Goal: Book appointment/travel/reservation

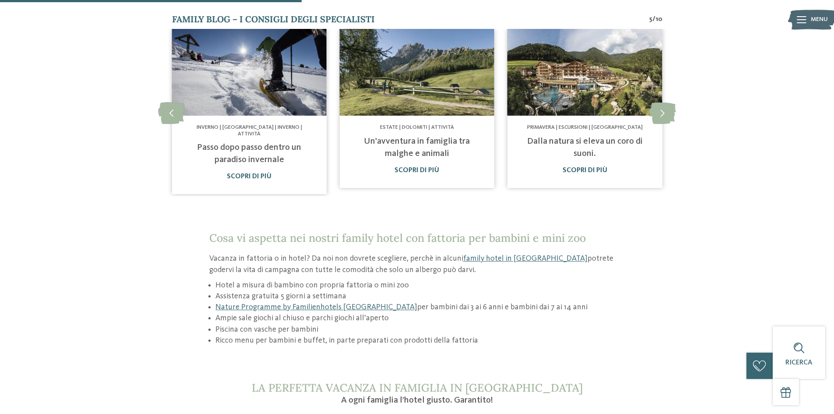
scroll to position [613, 0]
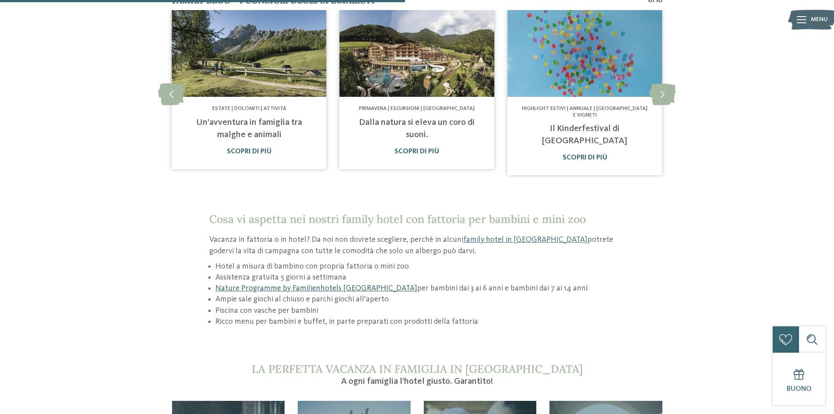
click at [323, 284] on link "Nature Programme by Familienhotels [GEOGRAPHIC_DATA]" at bounding box center [316, 288] width 202 height 8
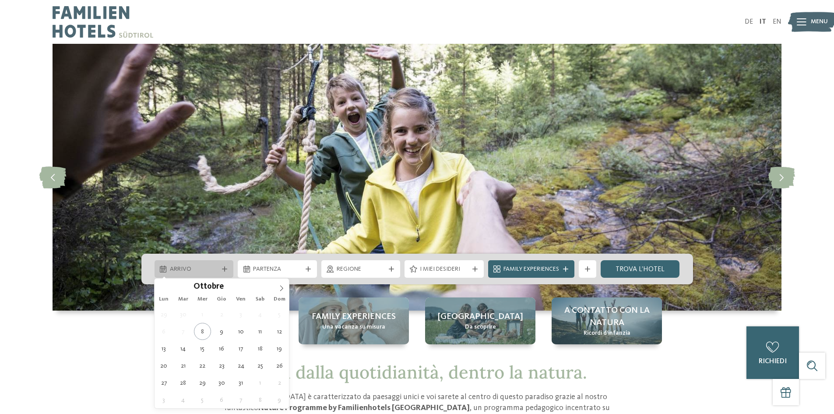
click at [206, 266] on span "Arrivo" at bounding box center [194, 269] width 49 height 9
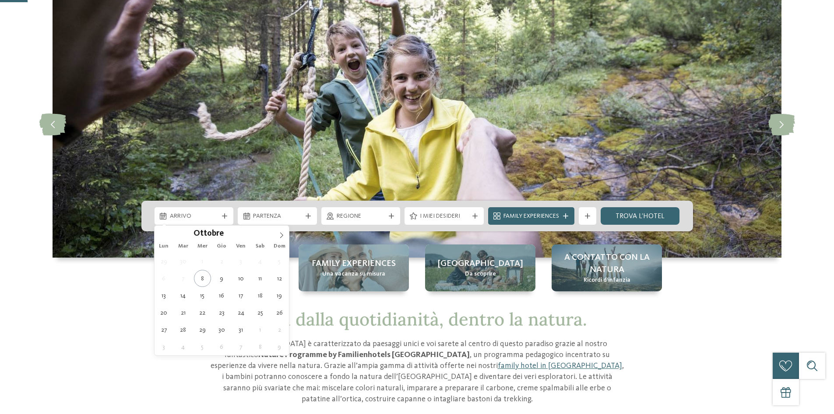
scroll to position [88, 0]
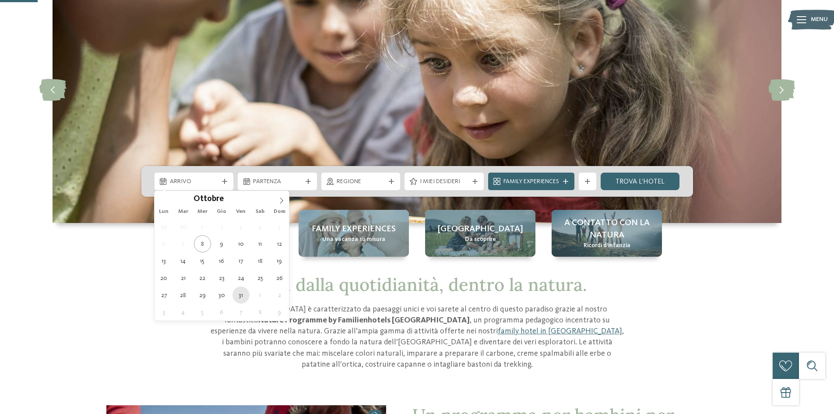
type div "[DATE]"
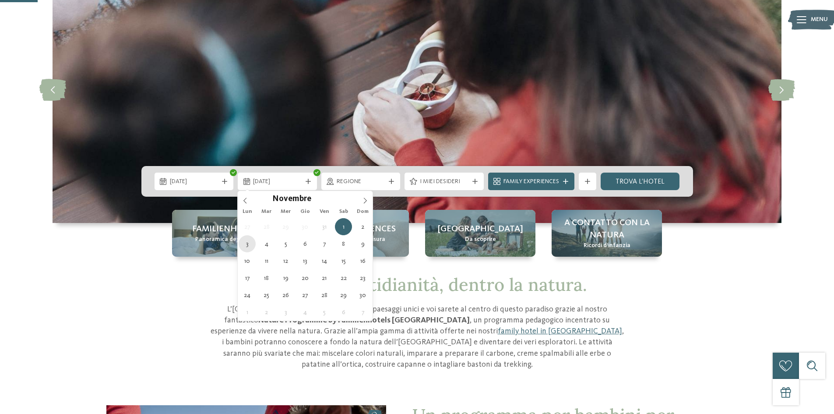
type div "03.11.2025"
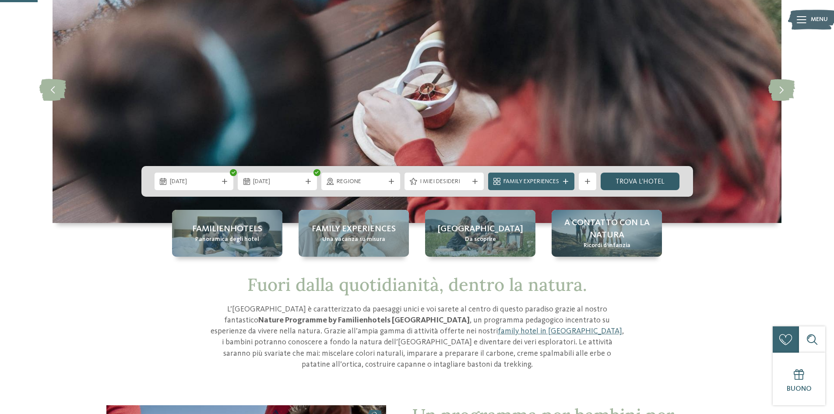
click at [630, 183] on link "trova l’hotel" at bounding box center [639, 181] width 79 height 18
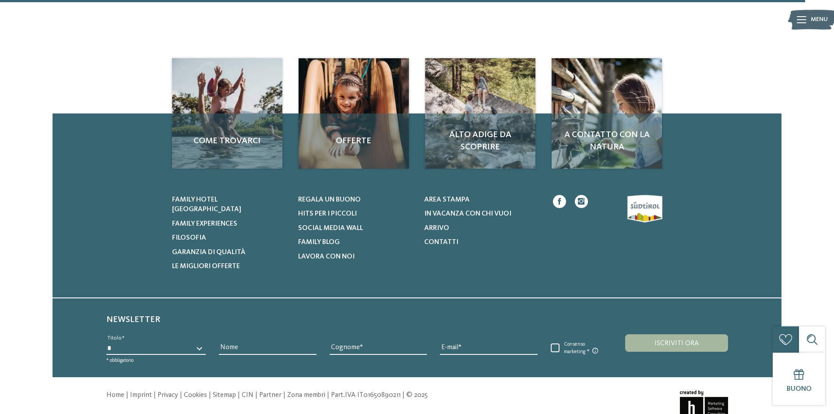
scroll to position [1862, 0]
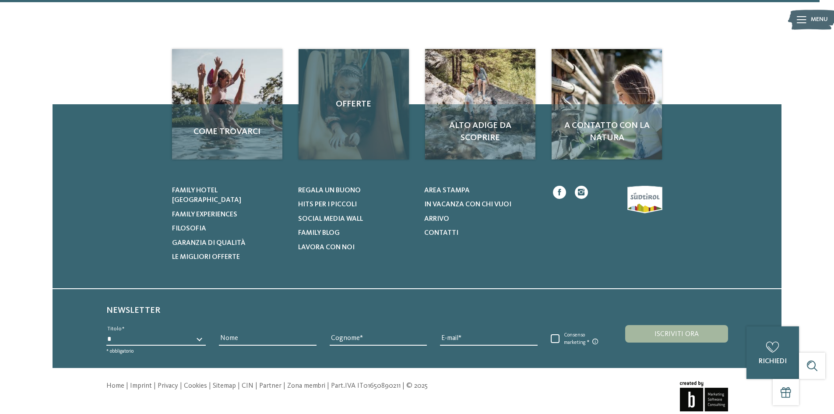
click at [351, 102] on span "Offerte" at bounding box center [353, 104] width 93 height 12
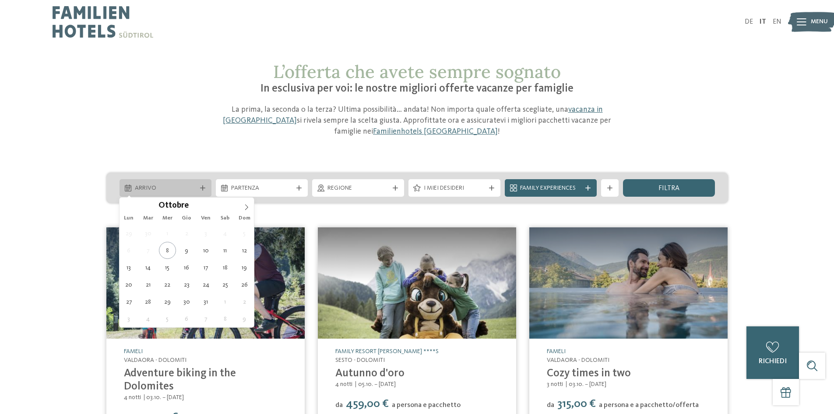
click at [182, 188] on span "Arrivo" at bounding box center [165, 188] width 61 height 9
click at [151, 188] on span "[DATE]" at bounding box center [165, 188] width 61 height 9
type div "[DATE]"
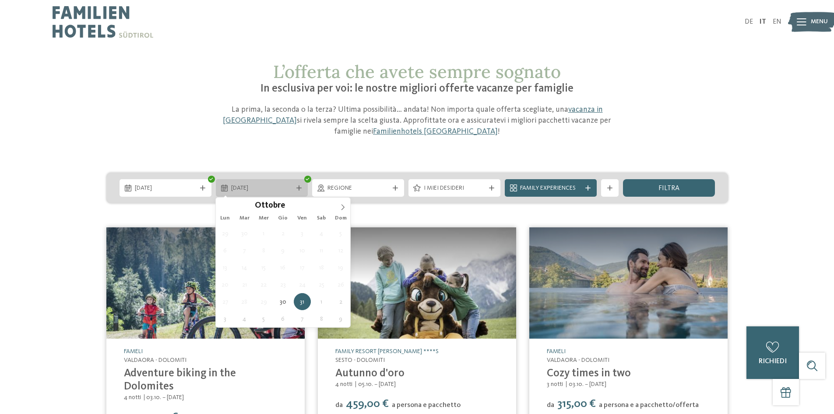
click at [259, 186] on span "[DATE]" at bounding box center [261, 188] width 61 height 9
click at [341, 209] on icon at bounding box center [343, 207] width 6 height 6
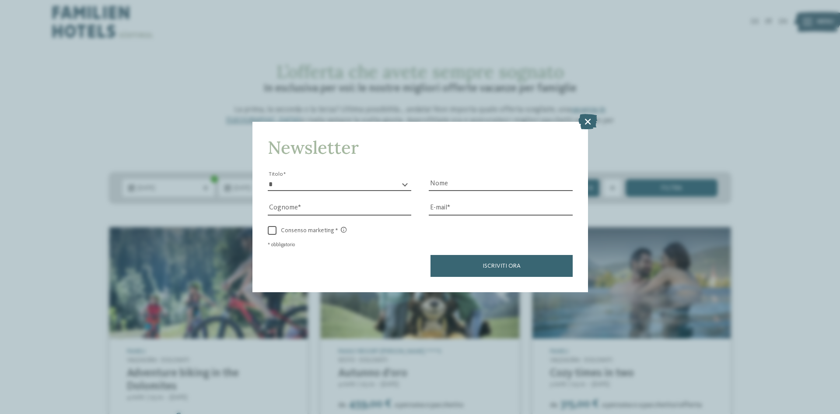
click at [725, 93] on div "Newsletter * ****** ******* ******** ****** Titolo Nome [GEOGRAPHIC_DATA] Fax" at bounding box center [420, 207] width 840 height 414
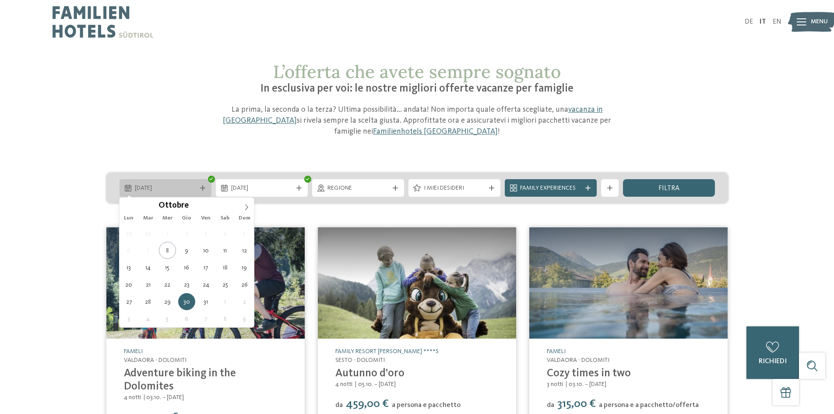
click at [164, 186] on span "[DATE]" at bounding box center [165, 188] width 61 height 9
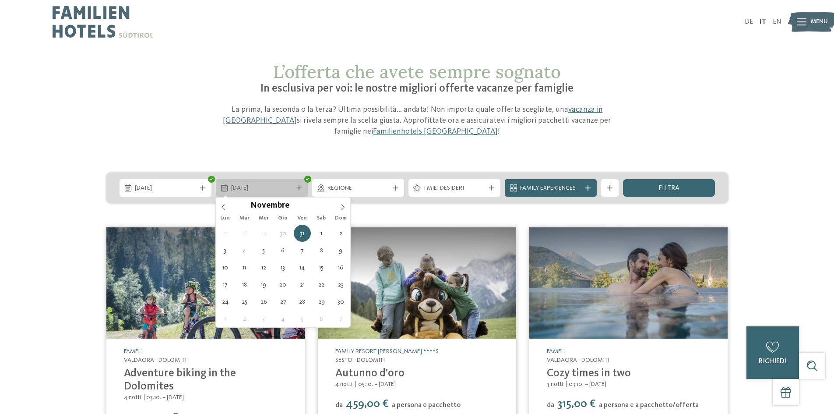
click at [269, 186] on span "[DATE]" at bounding box center [261, 188] width 61 height 9
type div "[DATE]"
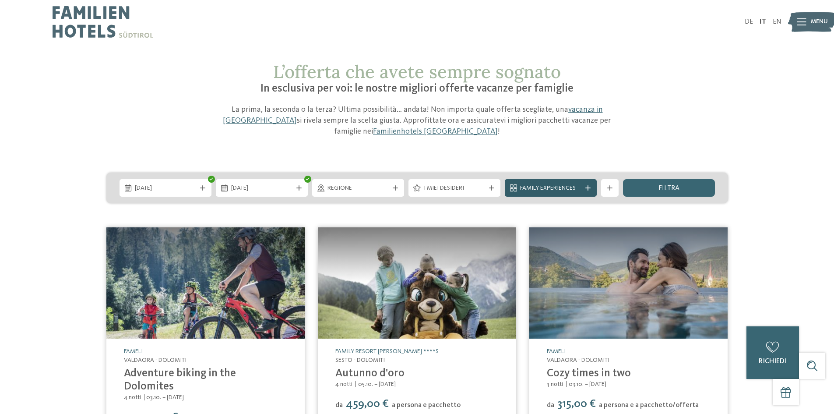
click at [550, 186] on span "Family Experiences" at bounding box center [550, 188] width 61 height 9
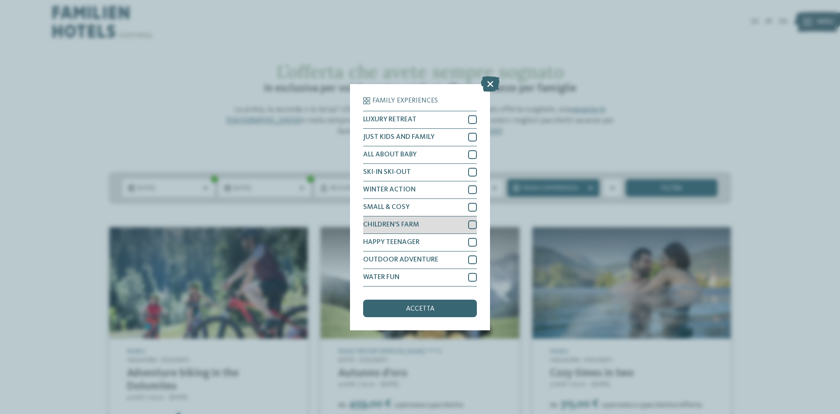
click at [472, 225] on div at bounding box center [472, 224] width 9 height 9
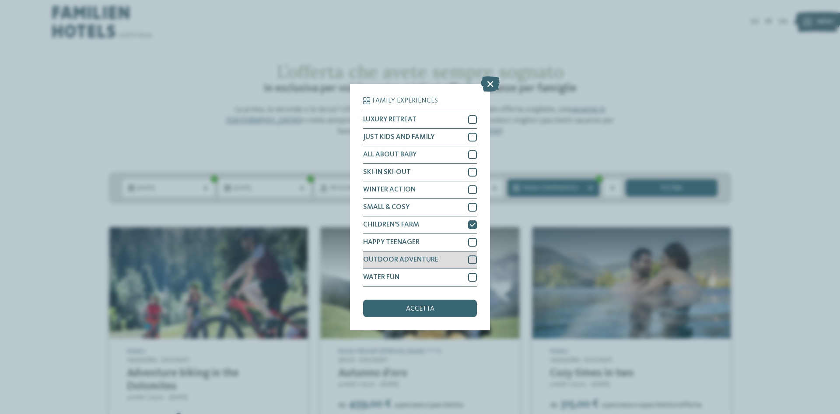
click at [471, 261] on div at bounding box center [472, 259] width 9 height 9
click at [472, 277] on div at bounding box center [472, 277] width 9 height 9
click at [406, 310] on span "accetta" at bounding box center [420, 308] width 28 height 7
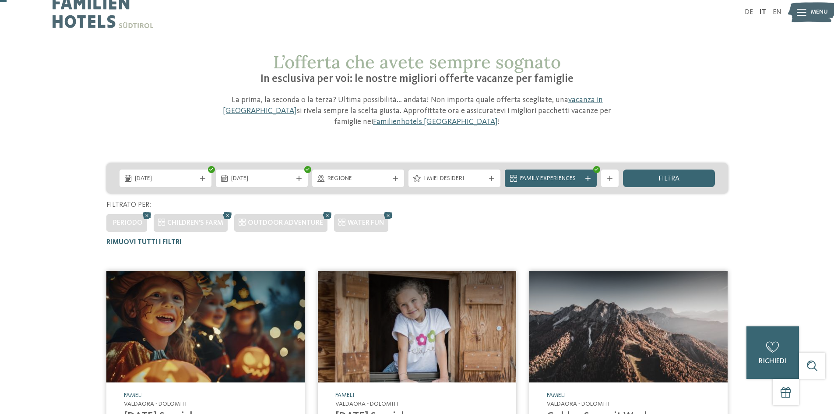
scroll to position [7, 0]
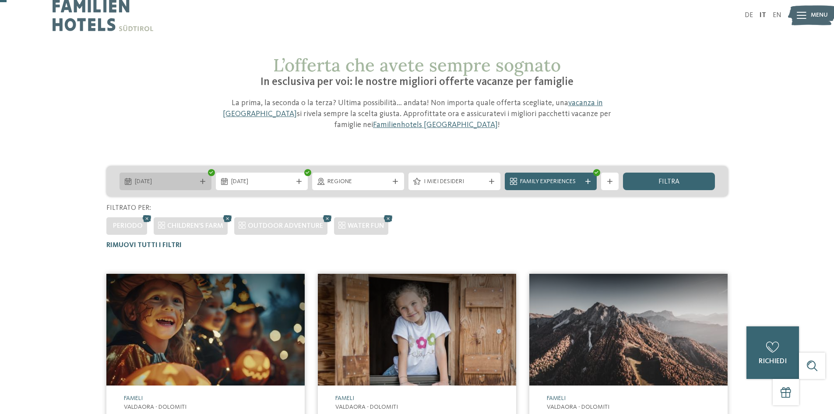
click at [161, 180] on span "[DATE]" at bounding box center [165, 181] width 61 height 9
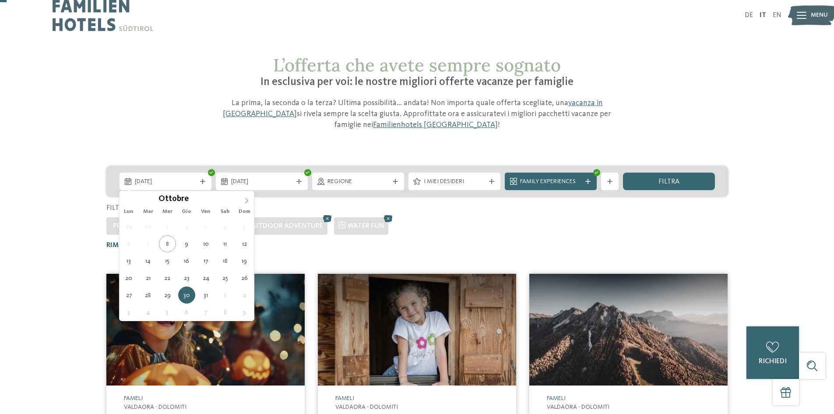
click at [248, 199] on icon at bounding box center [246, 200] width 6 height 6
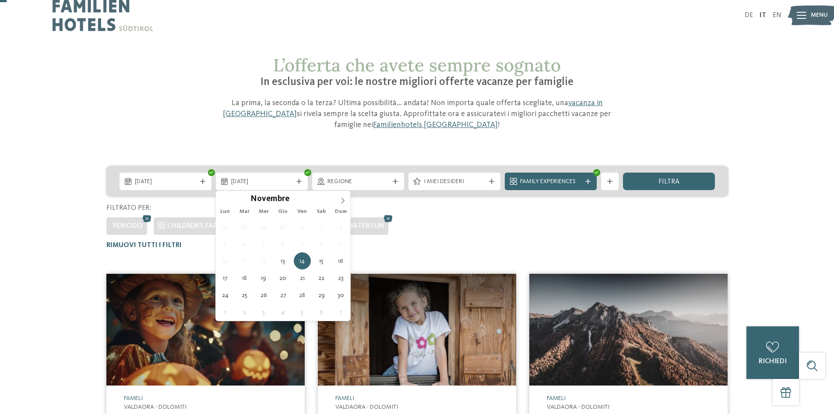
click at [473, 232] on div "Periodo CHILDREN’S FARM OUTDOOR ADVENTURE WATER FUN" at bounding box center [416, 224] width 621 height 22
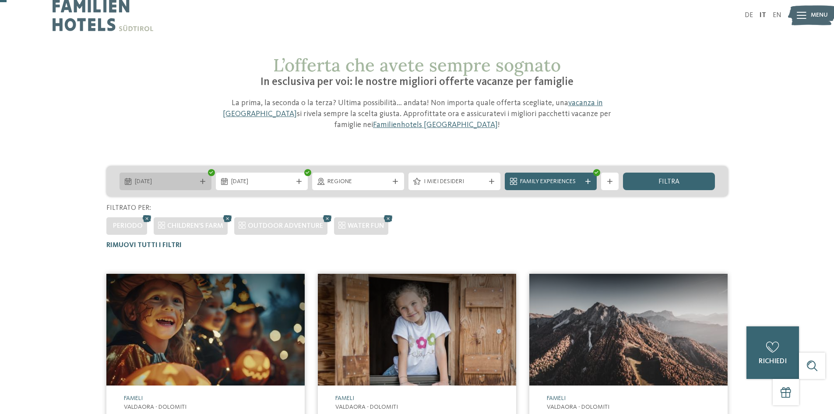
click at [183, 179] on span "[DATE]" at bounding box center [165, 181] width 61 height 9
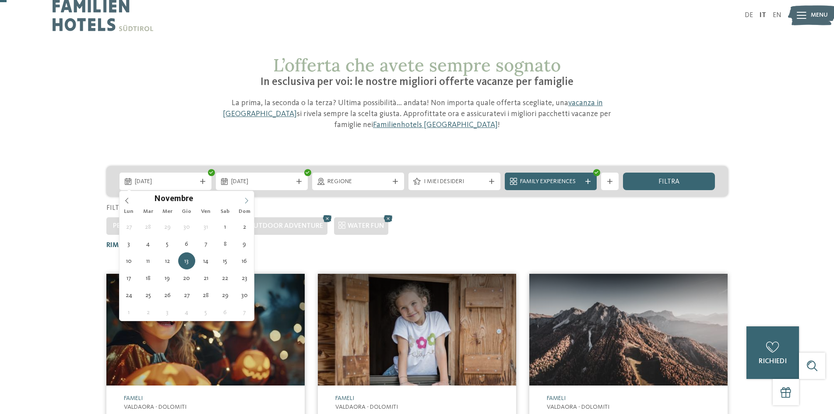
click at [246, 202] on icon at bounding box center [246, 200] width 6 height 6
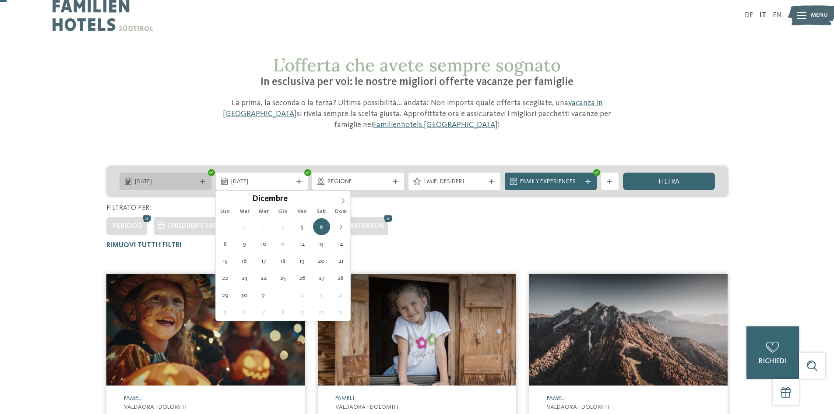
click at [176, 182] on span "[DATE]" at bounding box center [165, 181] width 61 height 9
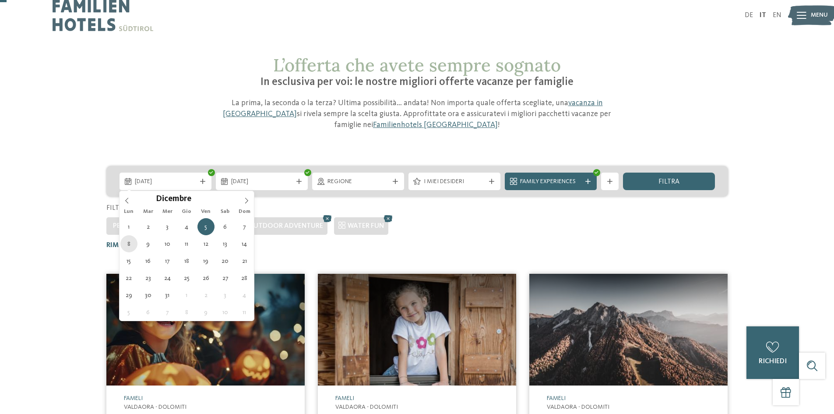
type div "[DATE]"
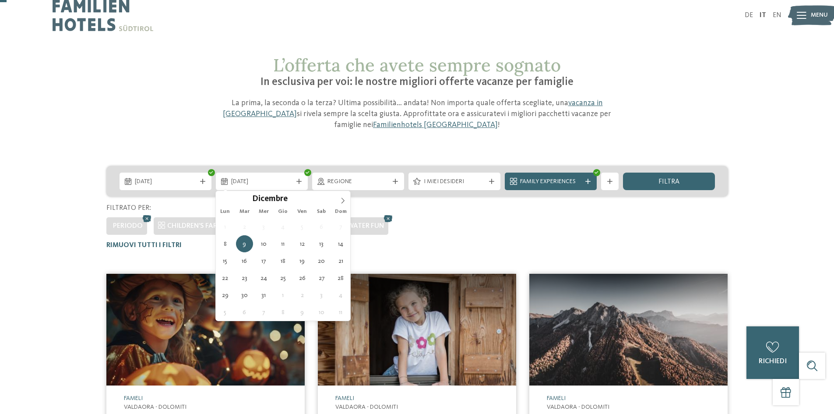
click at [443, 236] on div "[DATE] [DATE] Regione" at bounding box center [417, 208] width 726 height 84
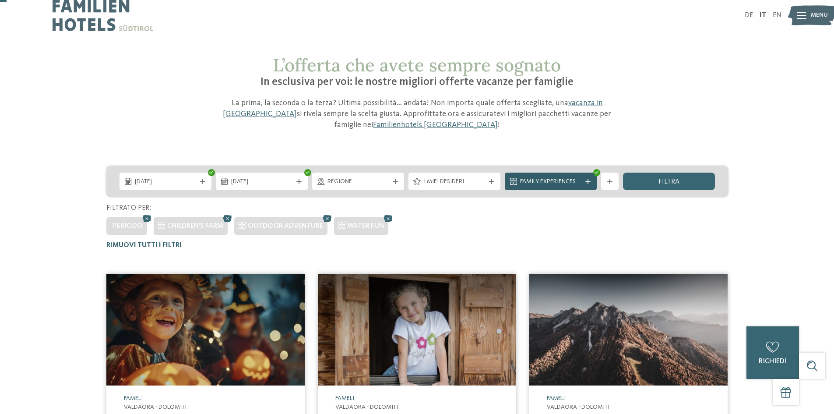
click at [543, 180] on span "Family Experiences" at bounding box center [550, 181] width 61 height 9
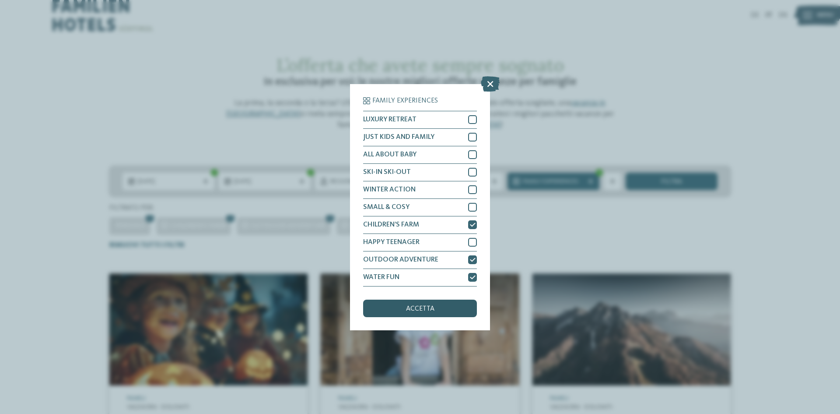
click at [412, 309] on span "accetta" at bounding box center [420, 308] width 28 height 7
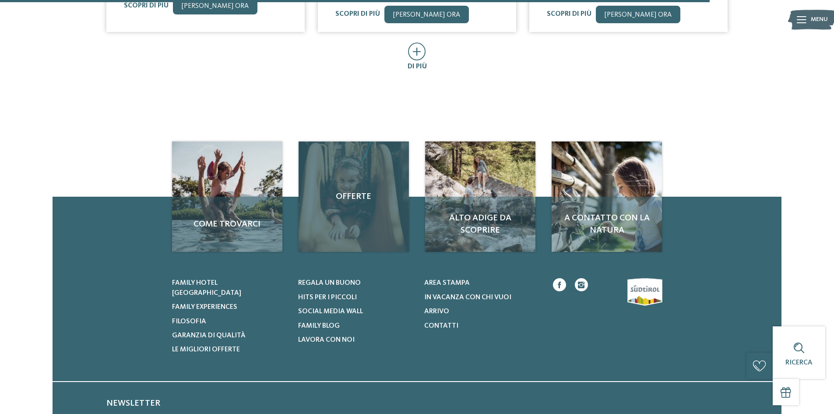
scroll to position [707, 0]
